Goal: Task Accomplishment & Management: Use online tool/utility

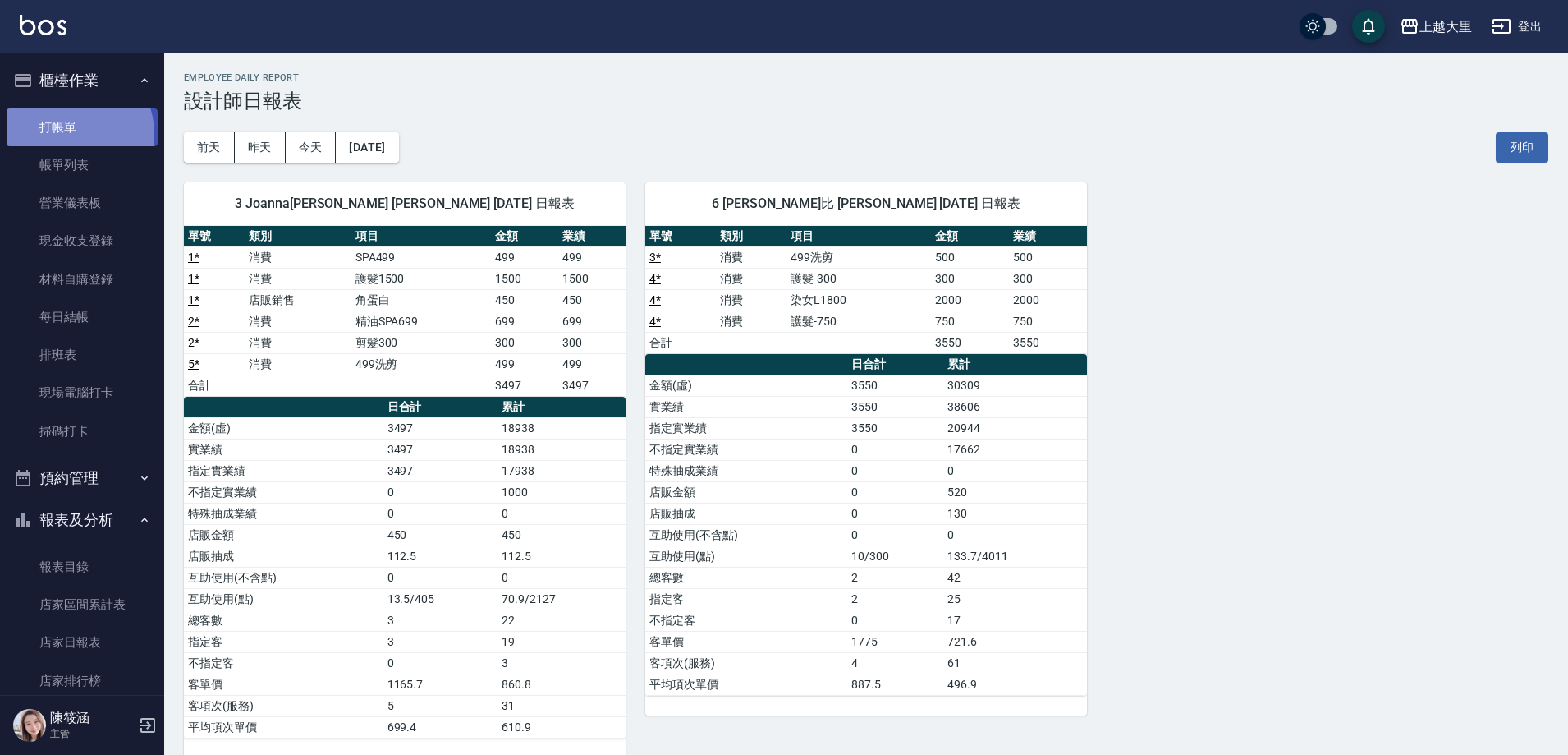
click at [67, 134] on link "打帳單" at bounding box center [82, 127] width 151 height 37
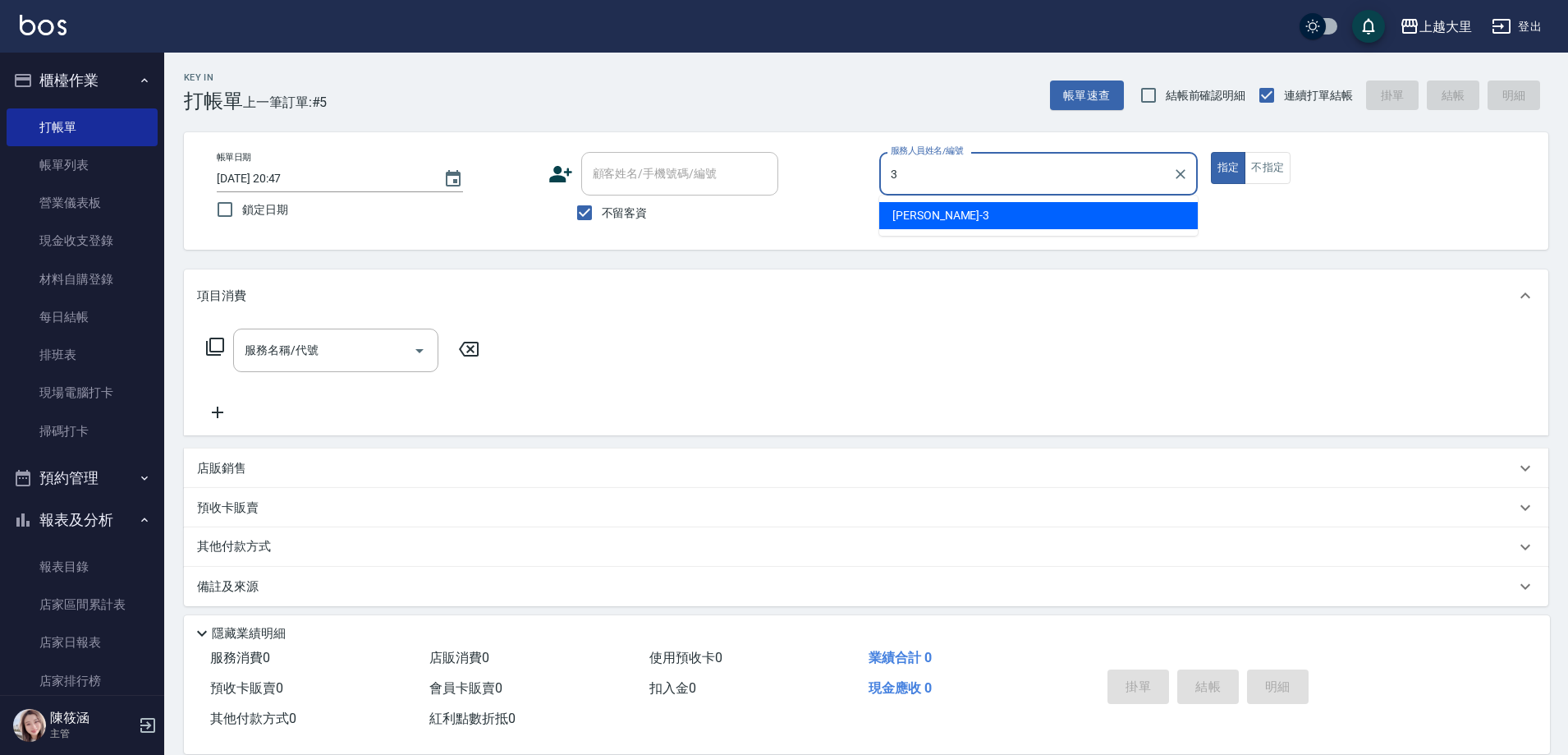
type input "[PERSON_NAME]-3"
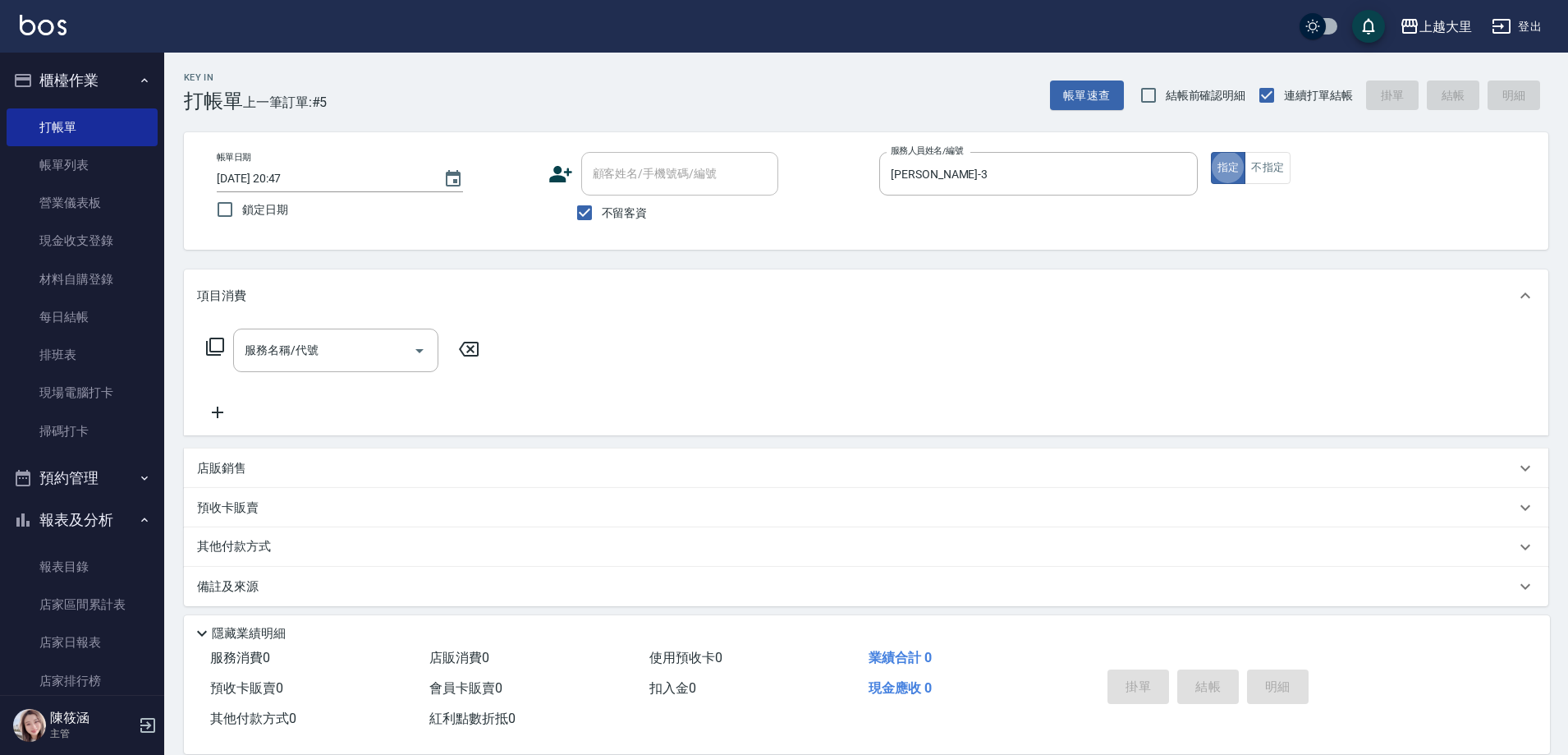
type button "true"
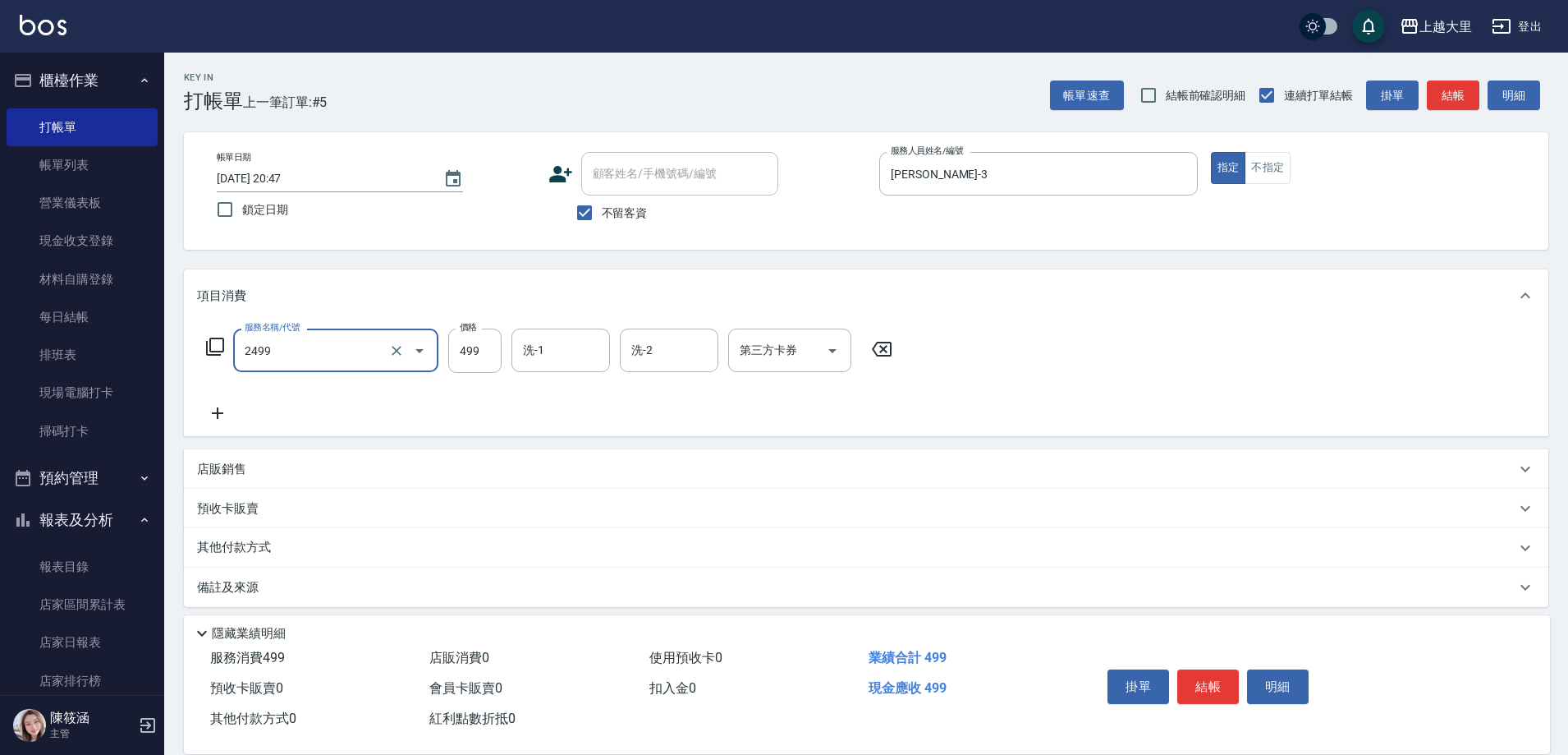
type input "499洗剪(2499)"
type input "Ivy-98"
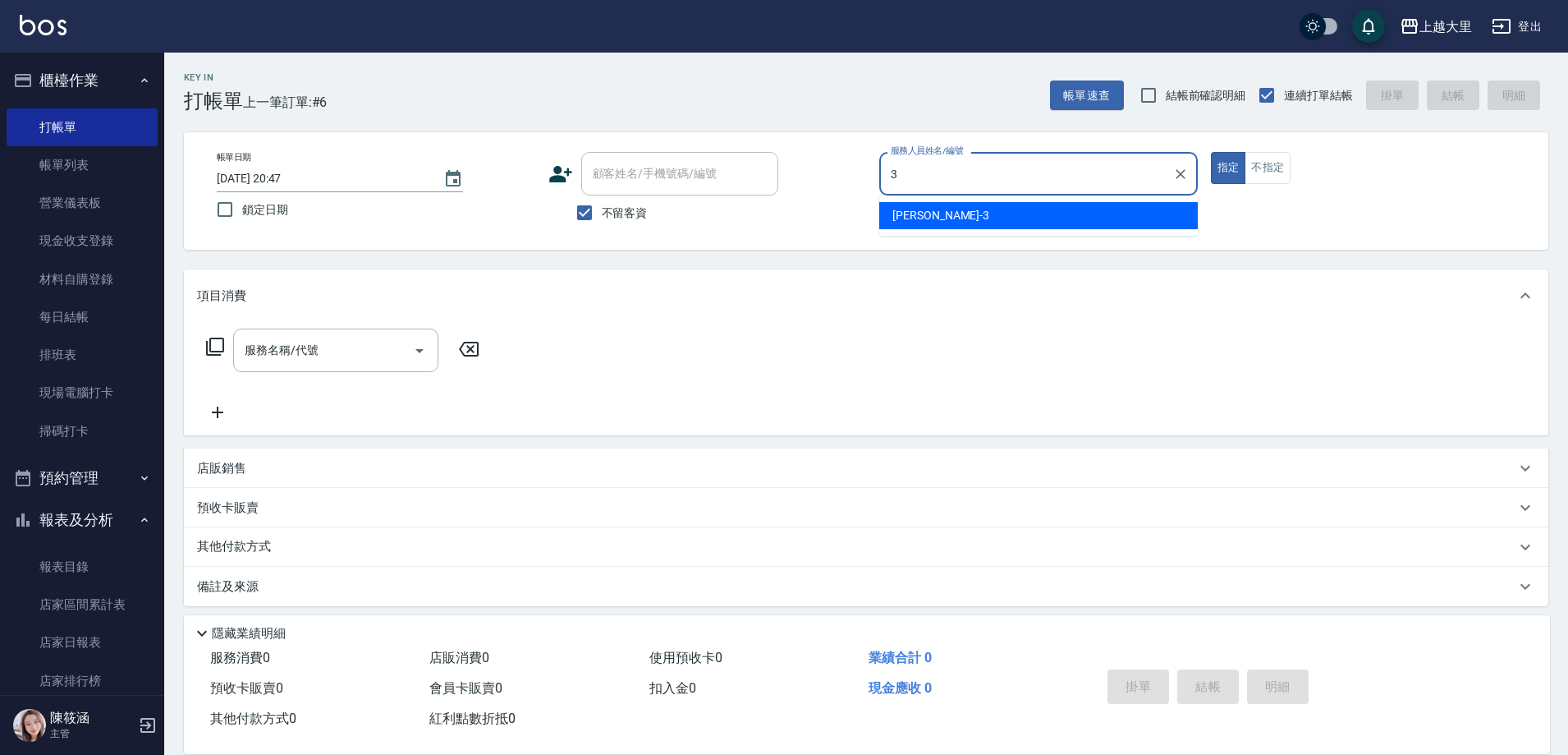
type input "[PERSON_NAME]-3"
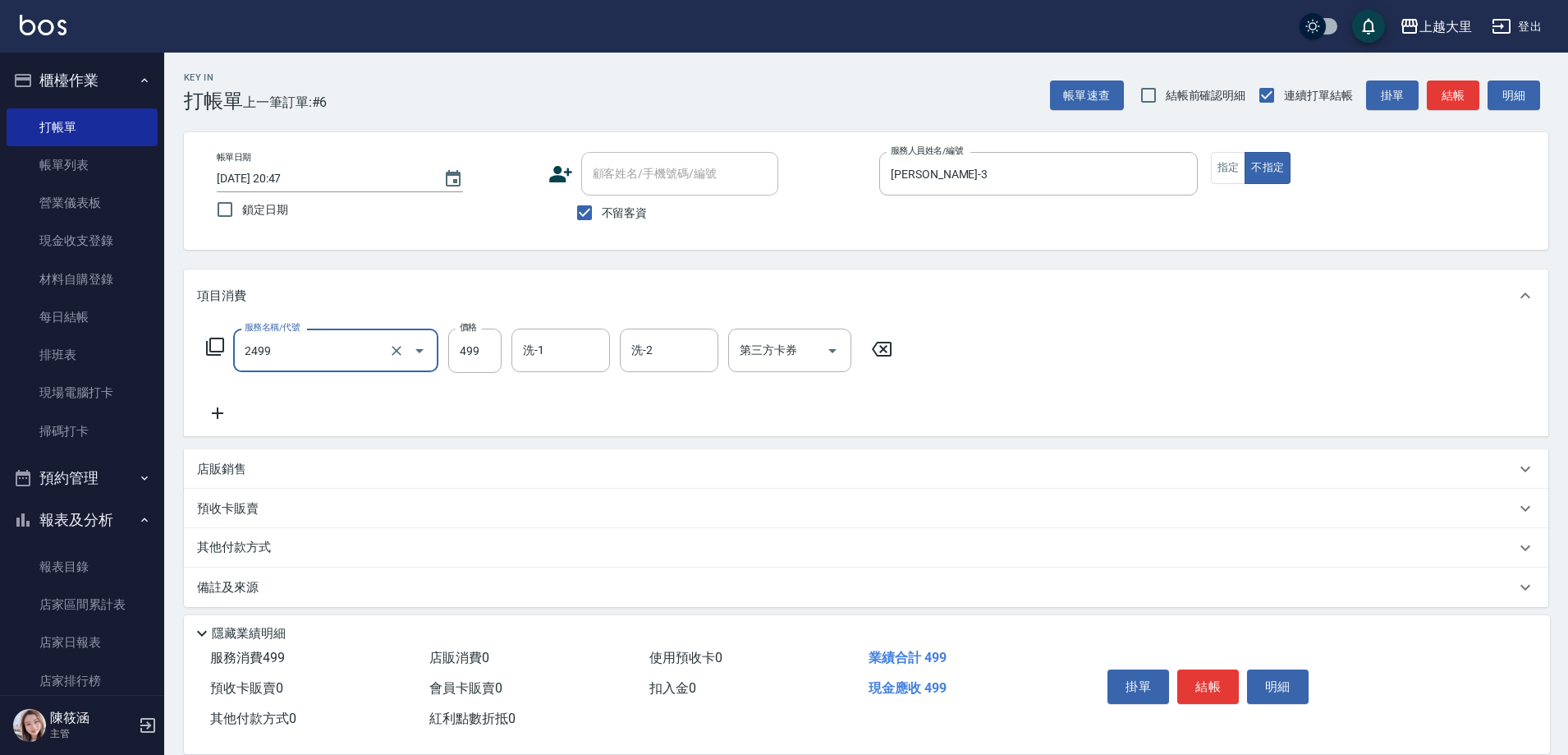
type input "499洗剪(2499)"
type input "Ivy-98"
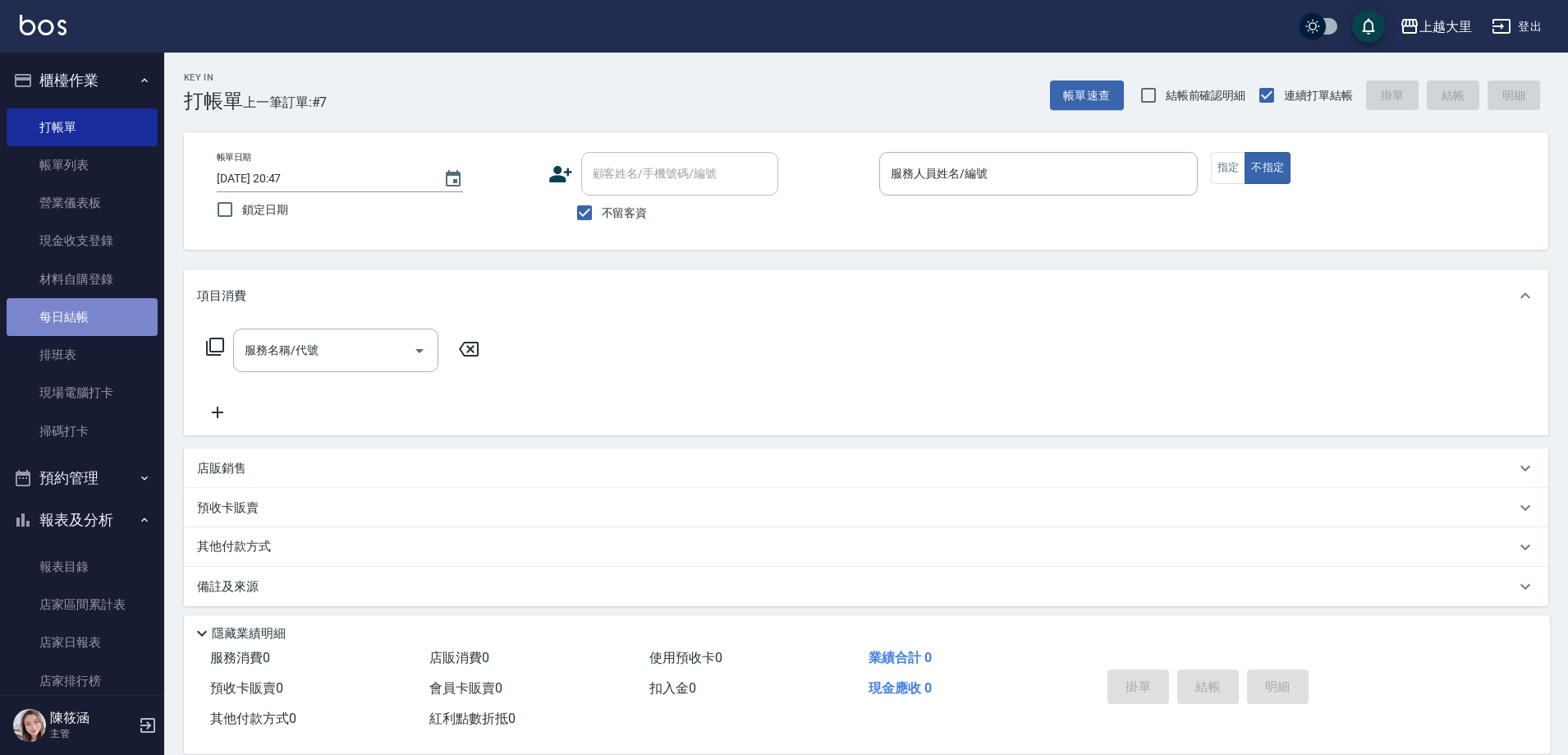
click at [112, 316] on link "每日結帳" at bounding box center [82, 316] width 151 height 37
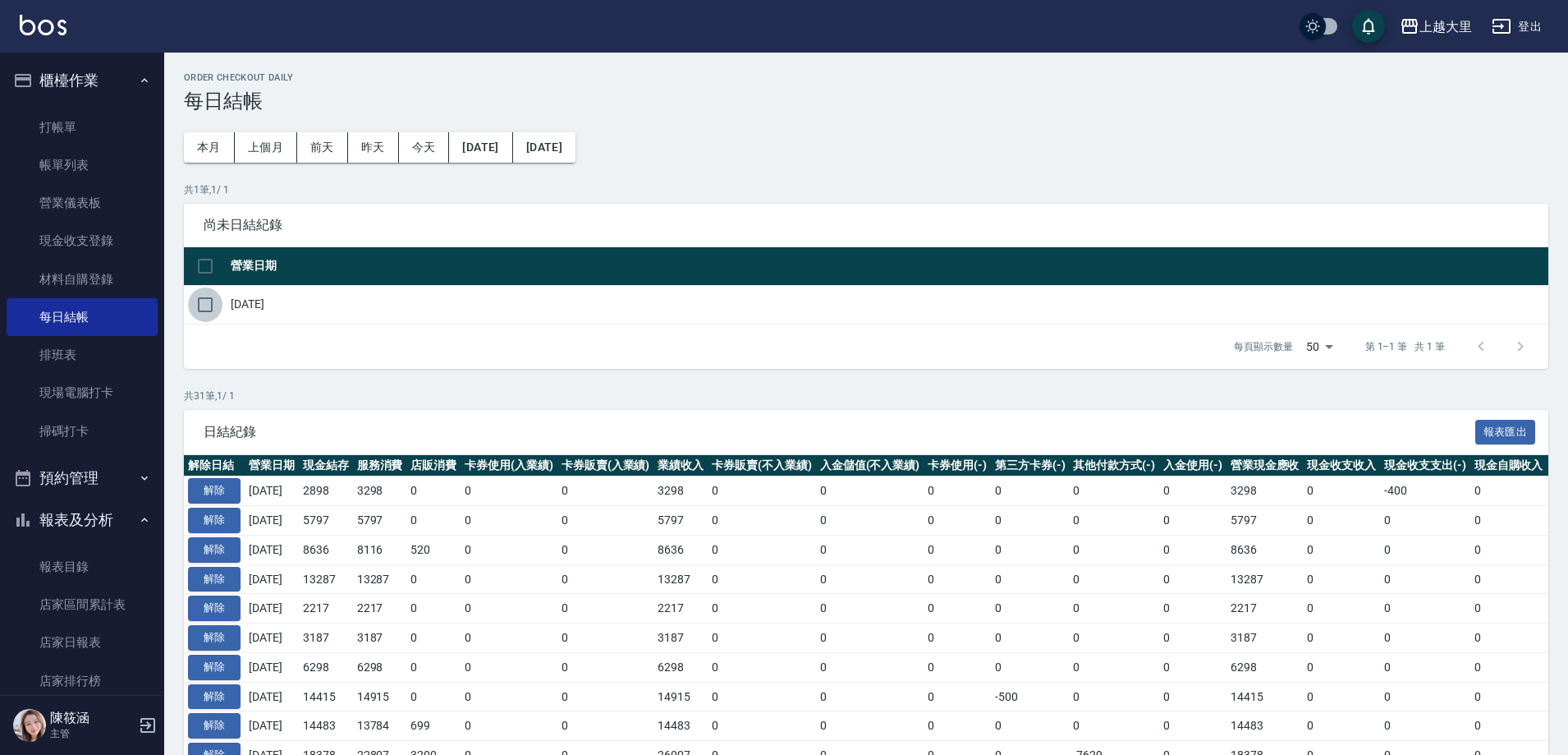
click at [203, 302] on input "checkbox" at bounding box center [205, 305] width 35 height 35
checkbox input "true"
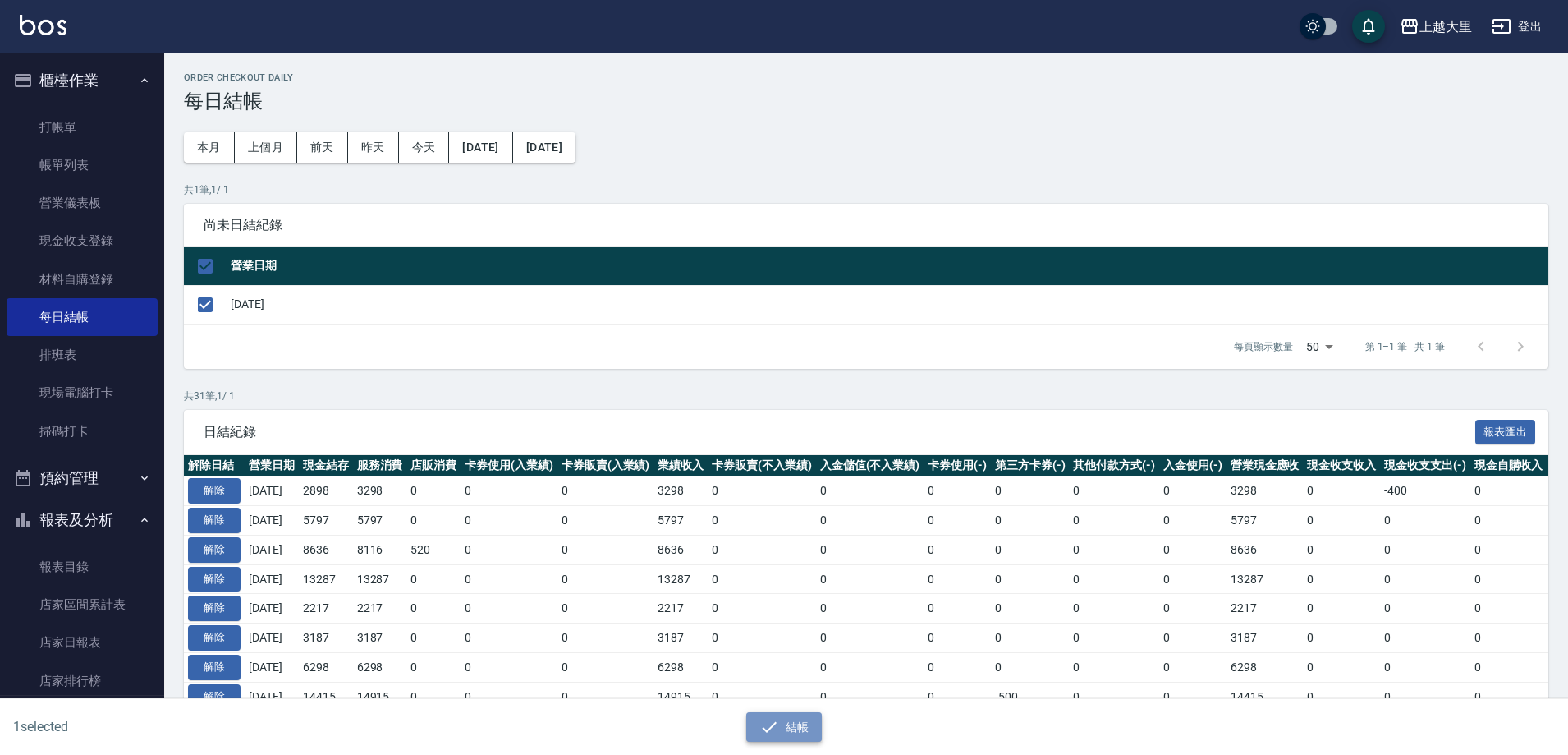
click at [812, 734] on button "結帳" at bounding box center [784, 728] width 76 height 31
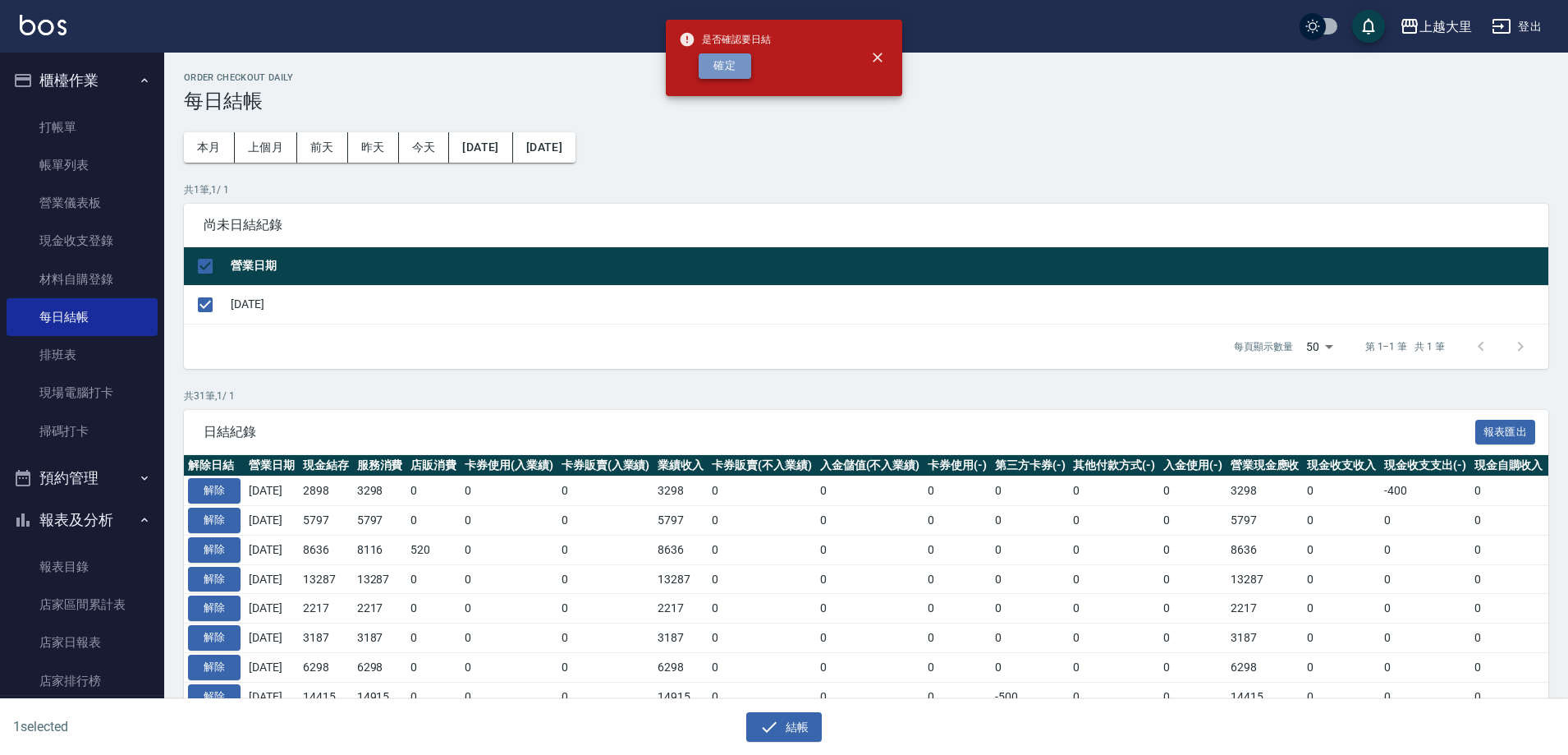
click at [726, 63] on button "確定" at bounding box center [725, 66] width 52 height 26
checkbox input "false"
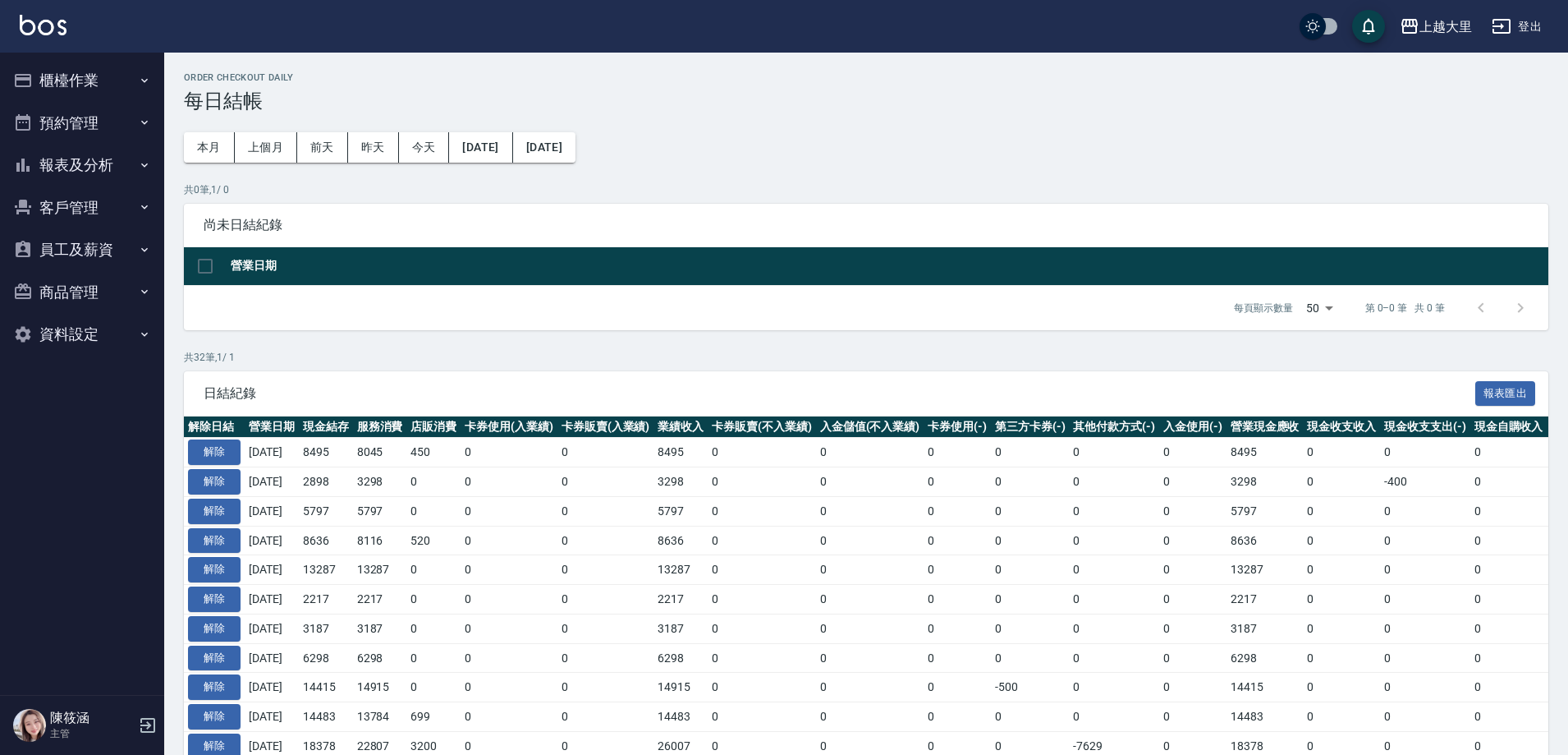
click at [110, 159] on button "報表及分析" at bounding box center [82, 164] width 151 height 42
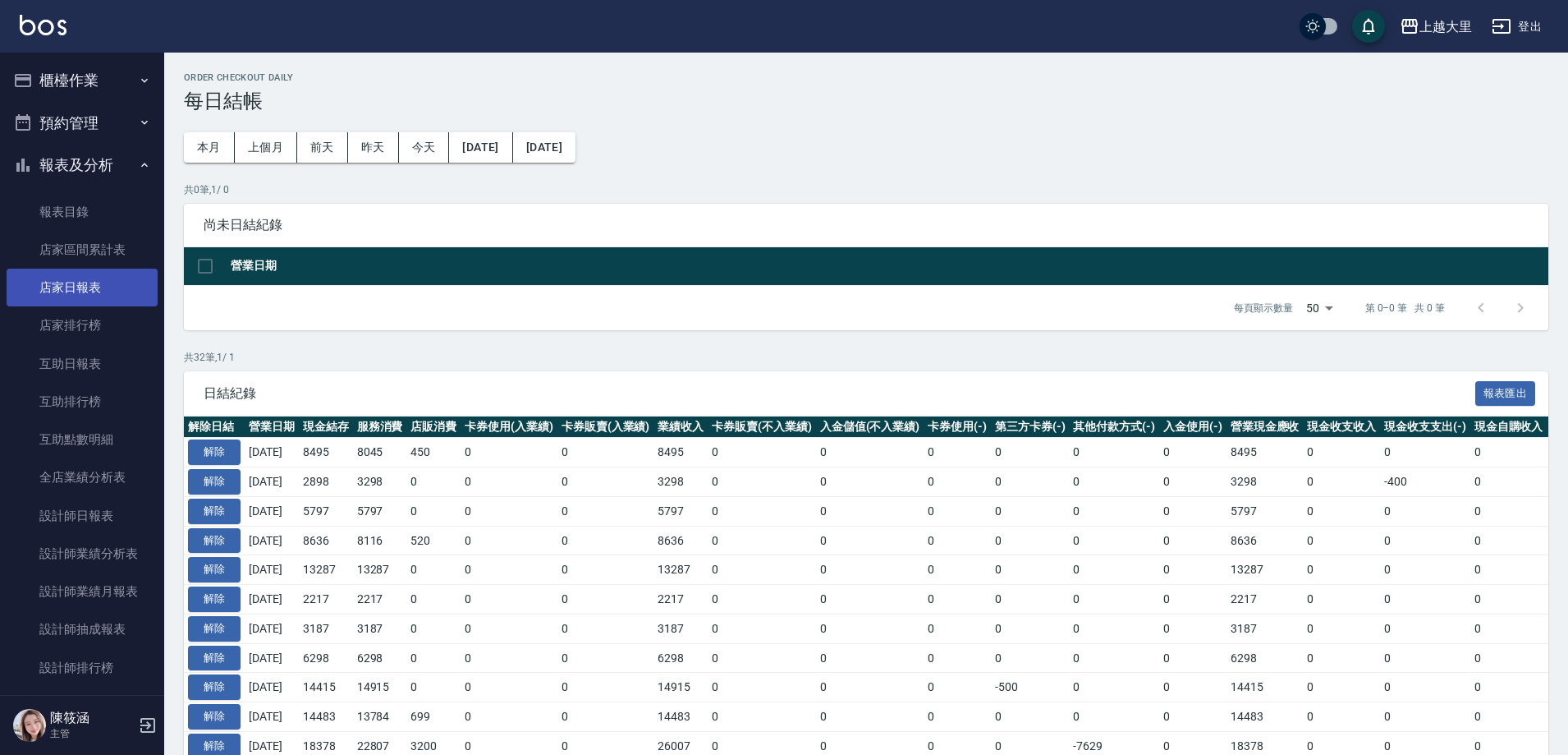
click at [98, 292] on link "店家日報表" at bounding box center [82, 287] width 151 height 37
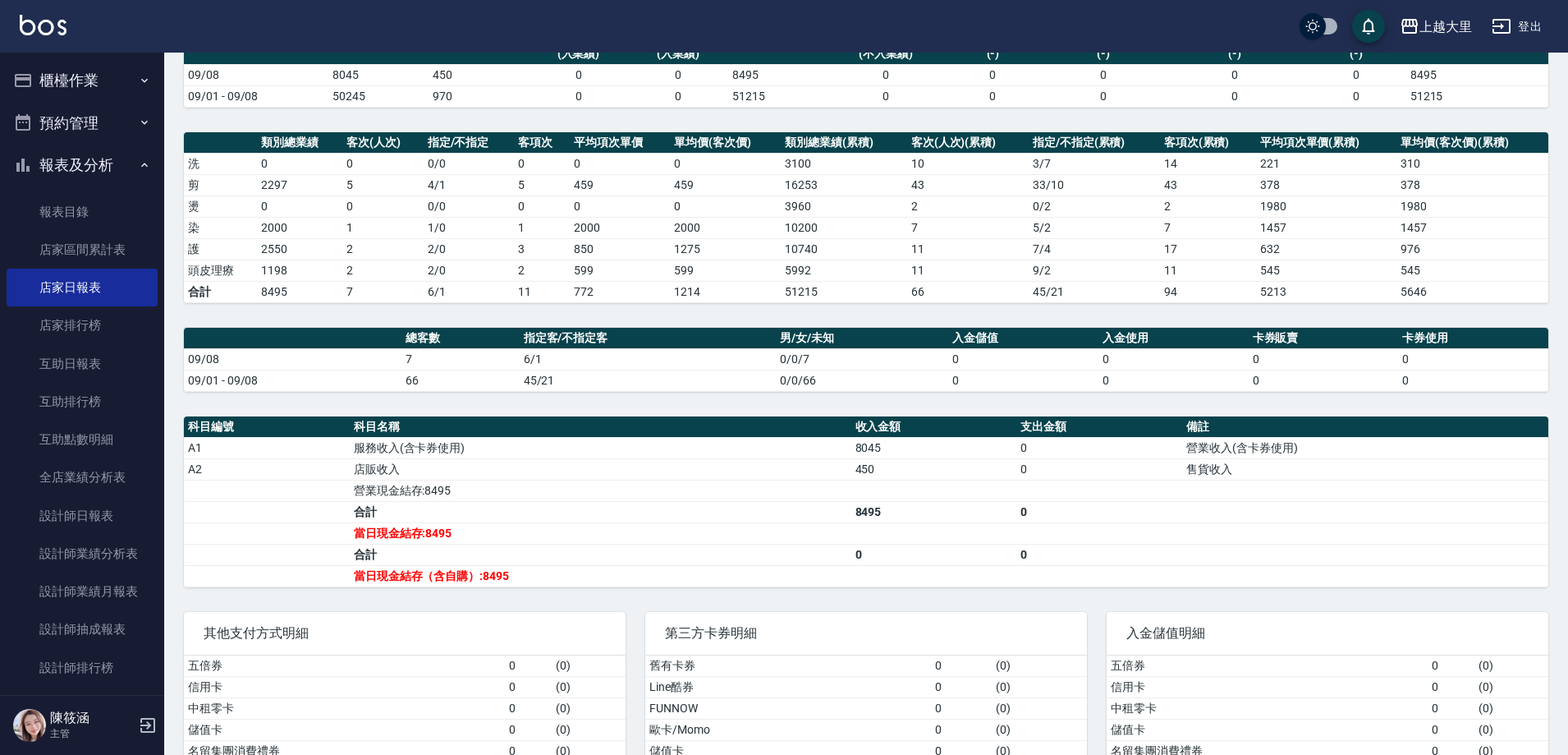
scroll to position [246, 0]
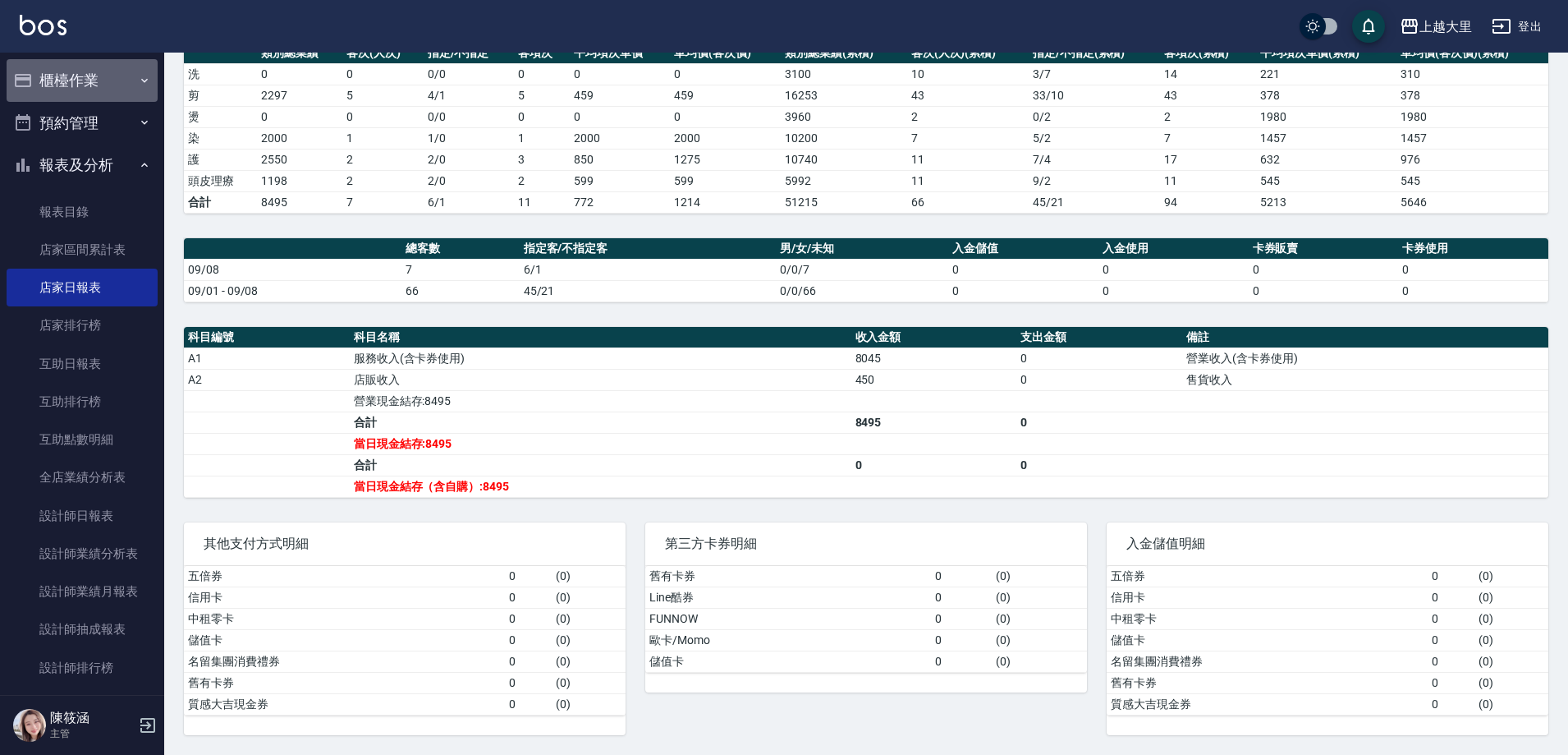
click at [124, 71] on button "櫃檯作業" at bounding box center [82, 80] width 151 height 42
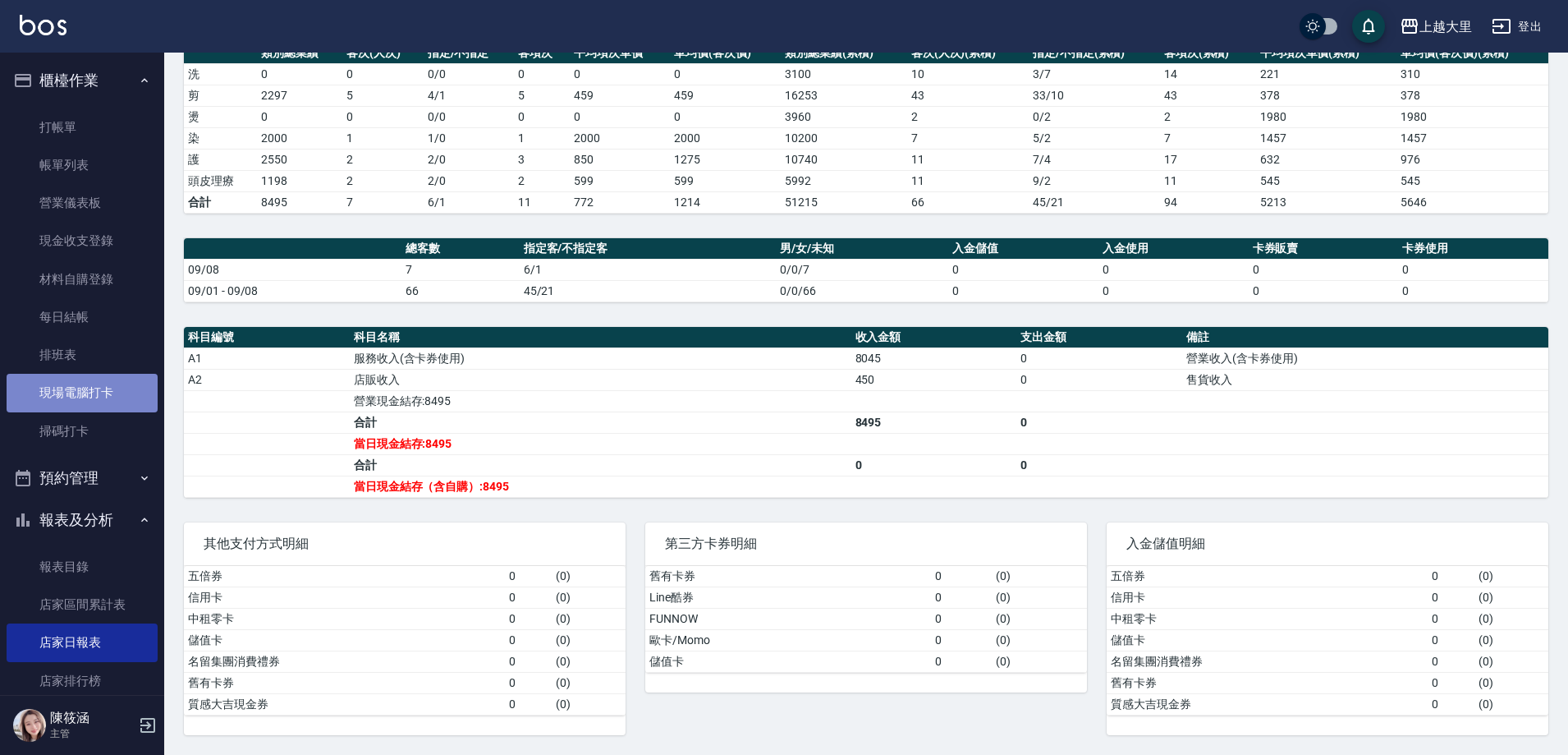
click at [118, 394] on link "現場電腦打卡" at bounding box center [82, 392] width 151 height 37
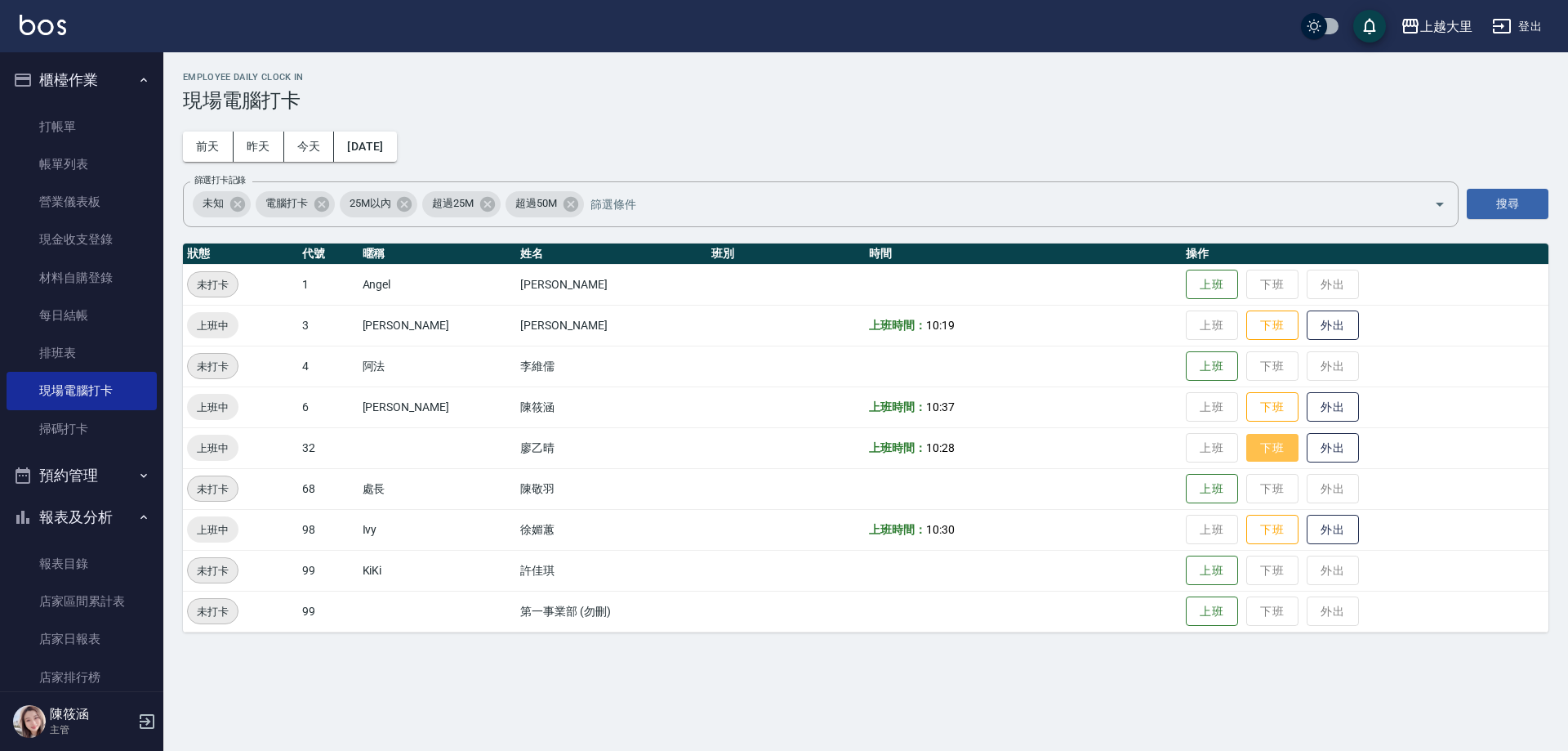
click at [1248, 440] on button "下班" at bounding box center [1272, 448] width 52 height 29
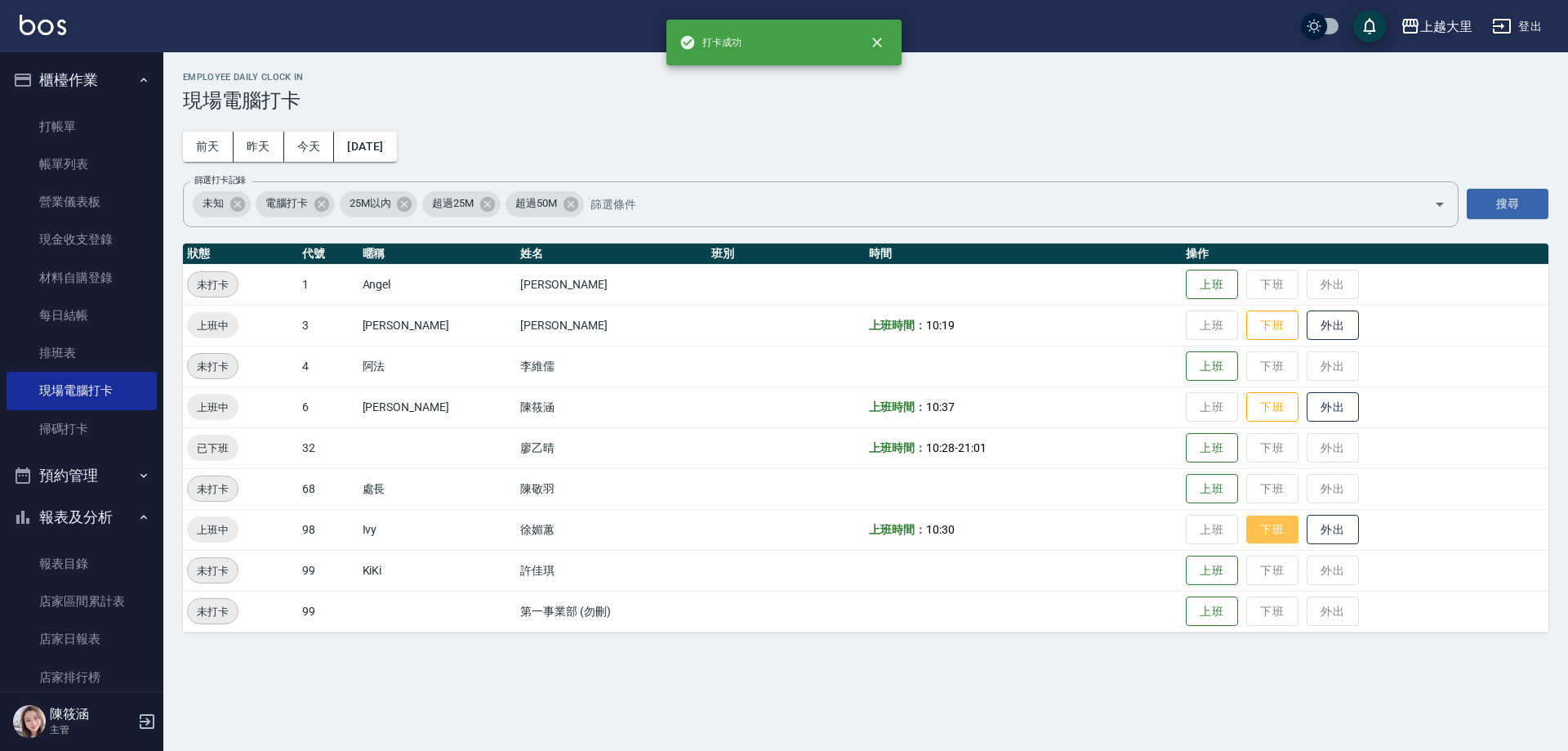
click at [1277, 525] on button "下班" at bounding box center [1272, 530] width 52 height 29
click at [1267, 411] on button "下班" at bounding box center [1272, 407] width 52 height 29
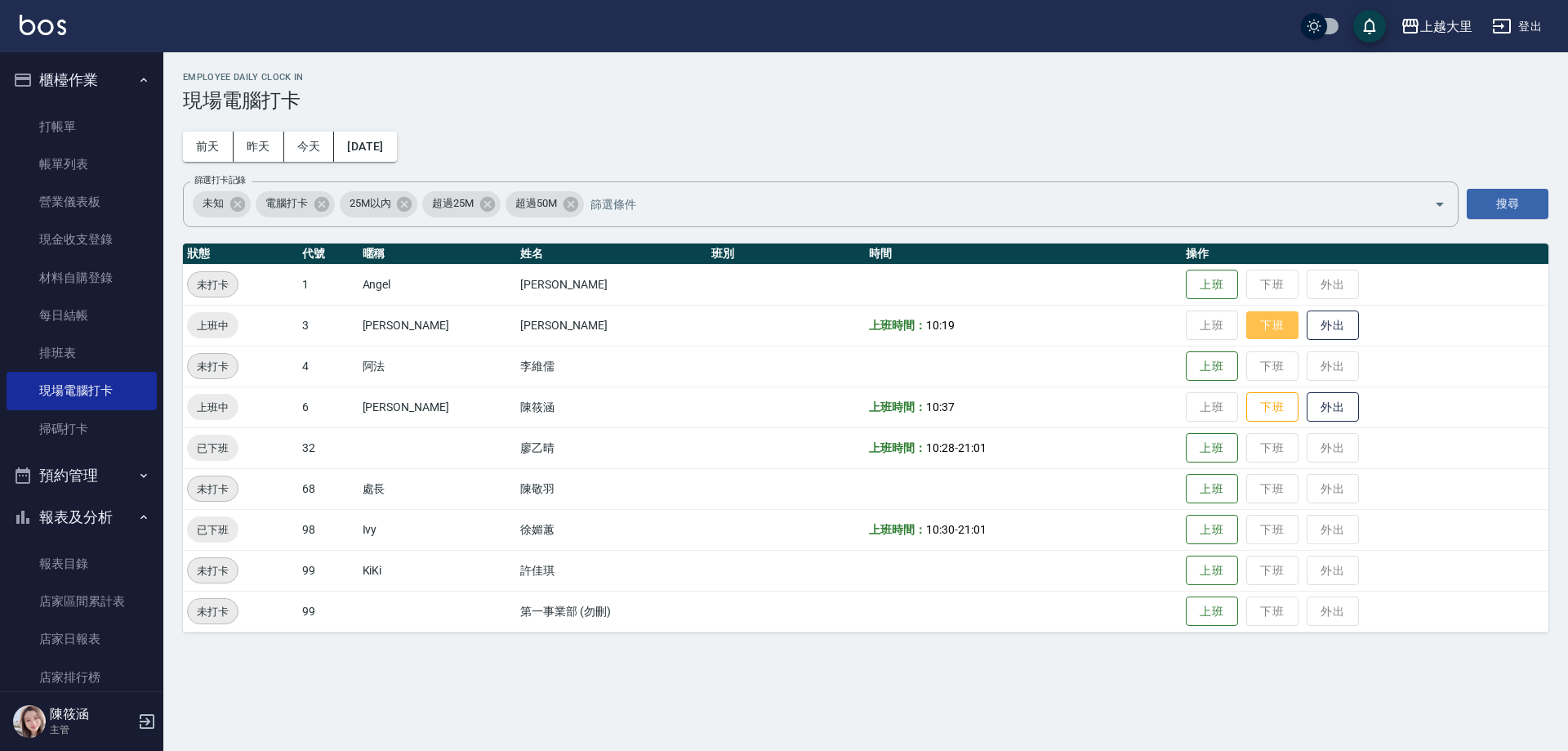
click at [1269, 334] on button "下班" at bounding box center [1272, 326] width 52 height 29
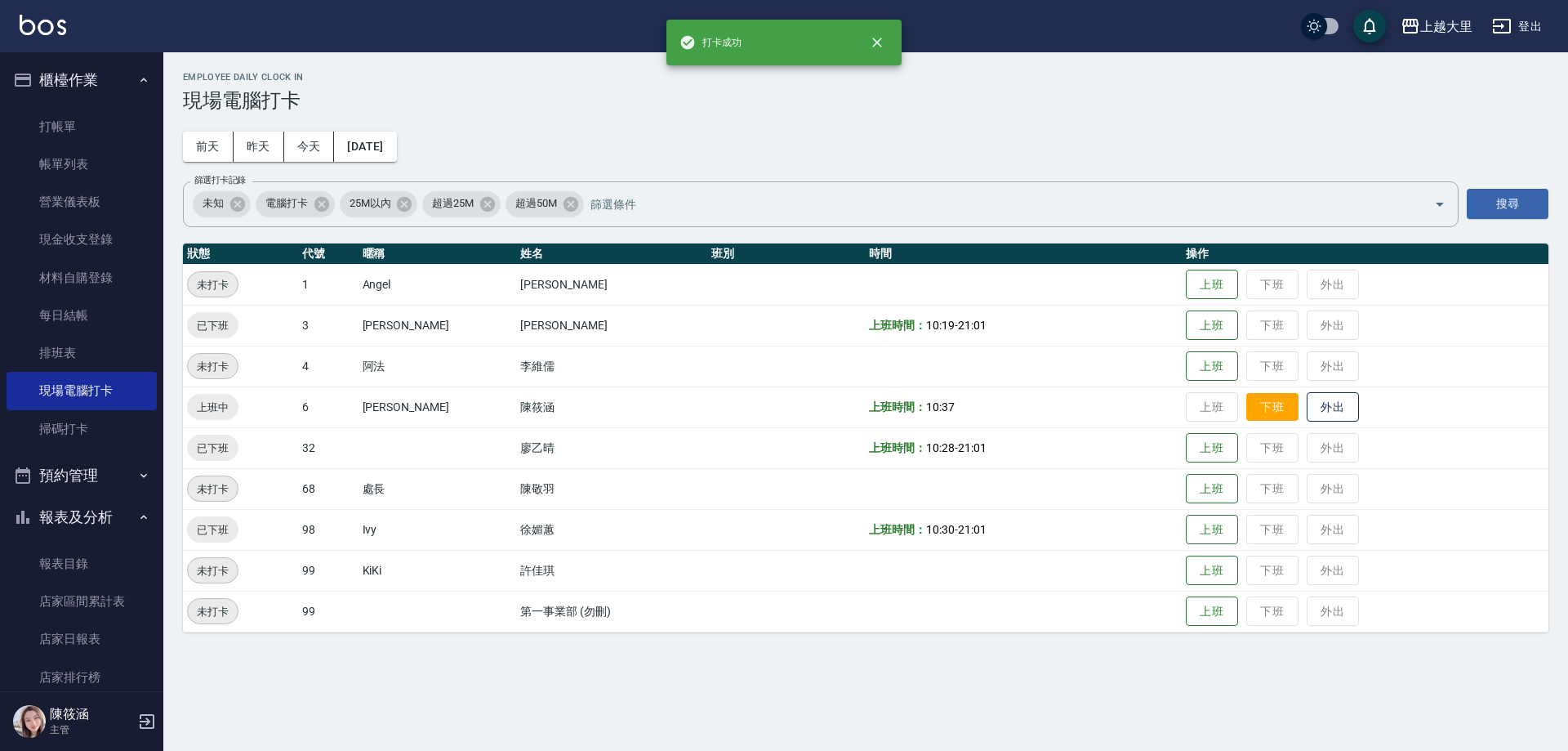
click at [1264, 399] on button "下班" at bounding box center [1272, 407] width 52 height 29
